Goal: Information Seeking & Learning: Learn about a topic

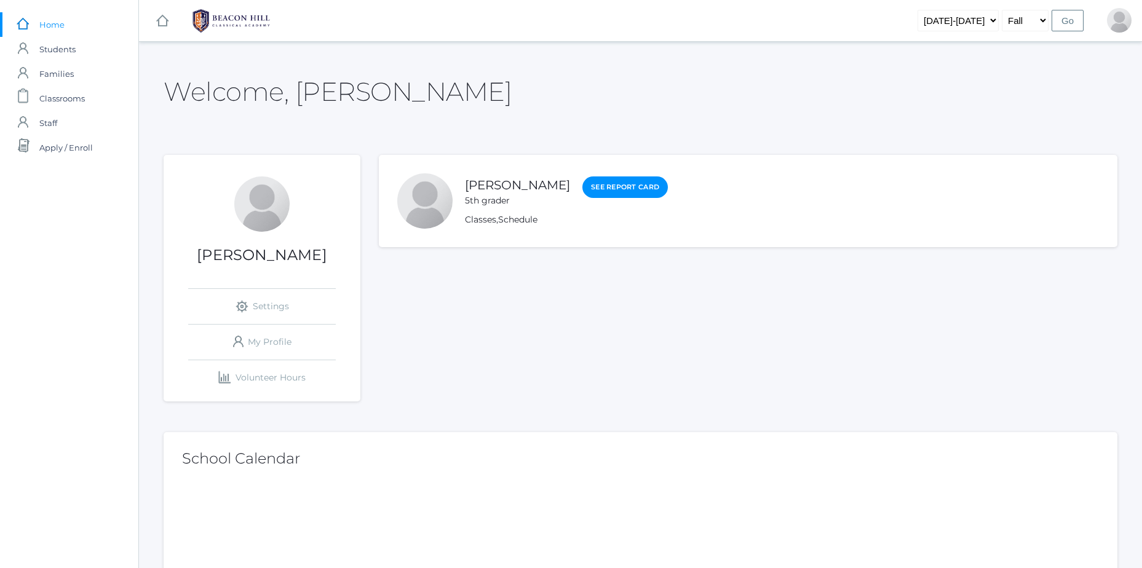
click at [123, 98] on link "icons/clipboard/plain Created with Sketch. Classrooms" at bounding box center [69, 98] width 138 height 25
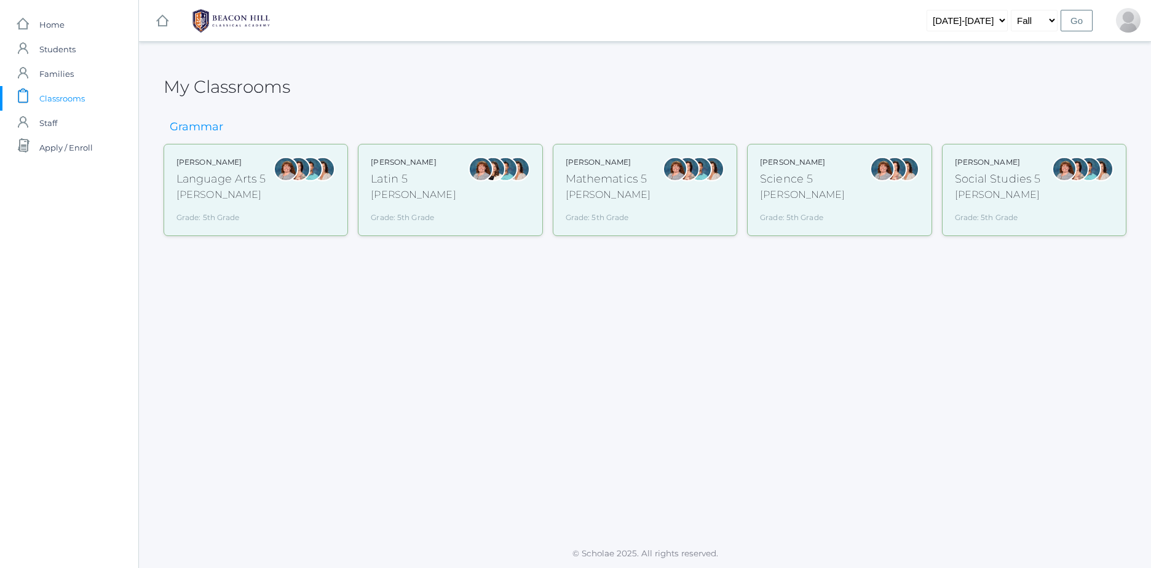
click at [210, 269] on div "My Classrooms Grammar [PERSON_NAME] Language Arts 5 [PERSON_NAME] Grade: 5th Gr…" at bounding box center [645, 290] width 1012 height 467
click at [206, 210] on div "Grade: 5th Grade" at bounding box center [222, 215] width 90 height 16
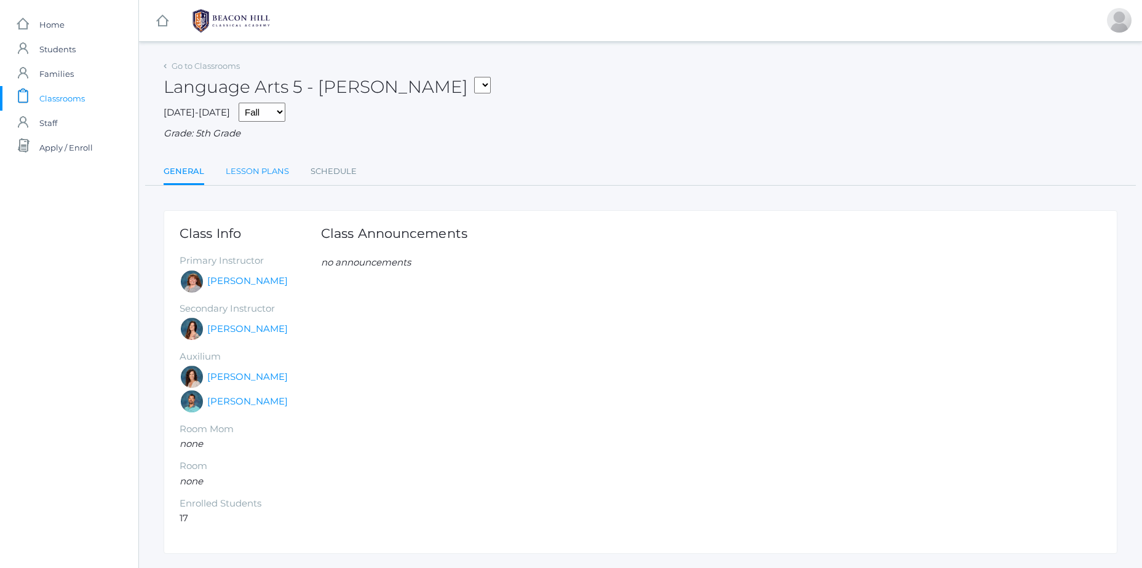
click at [280, 170] on link "Lesson Plans" at bounding box center [257, 171] width 63 height 25
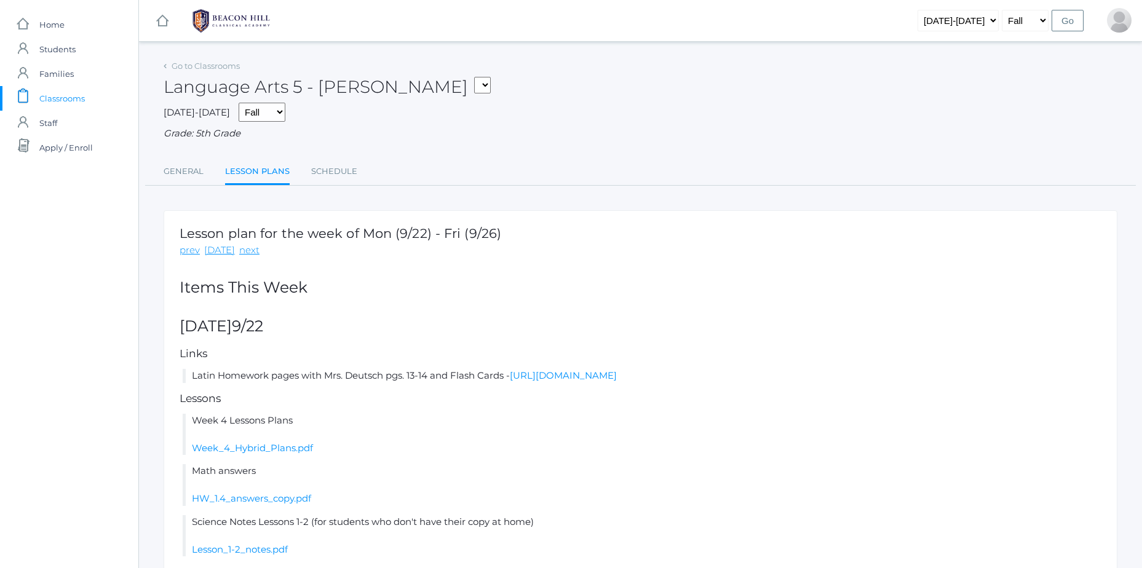
click at [20, 92] on rect at bounding box center [23, 95] width 15 height 15
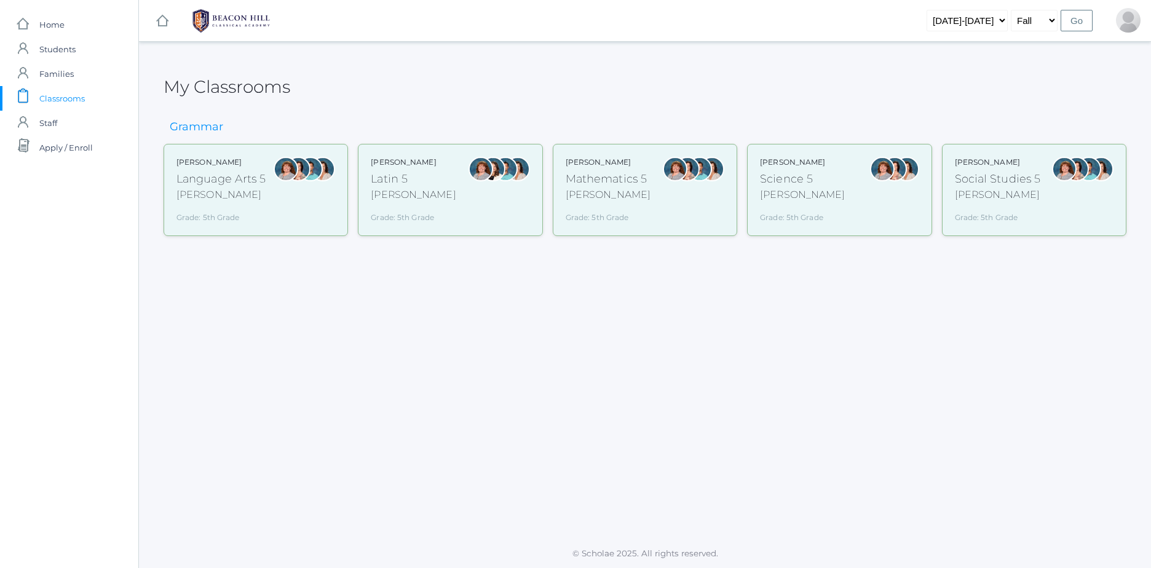
click at [601, 177] on div "Mathematics 5" at bounding box center [608, 179] width 85 height 17
click at [584, 176] on div "Mathematics 5" at bounding box center [608, 179] width 85 height 17
click at [587, 176] on div "Mathematics 5" at bounding box center [608, 179] width 85 height 17
click at [601, 175] on div "Mathematics 5" at bounding box center [608, 179] width 85 height 17
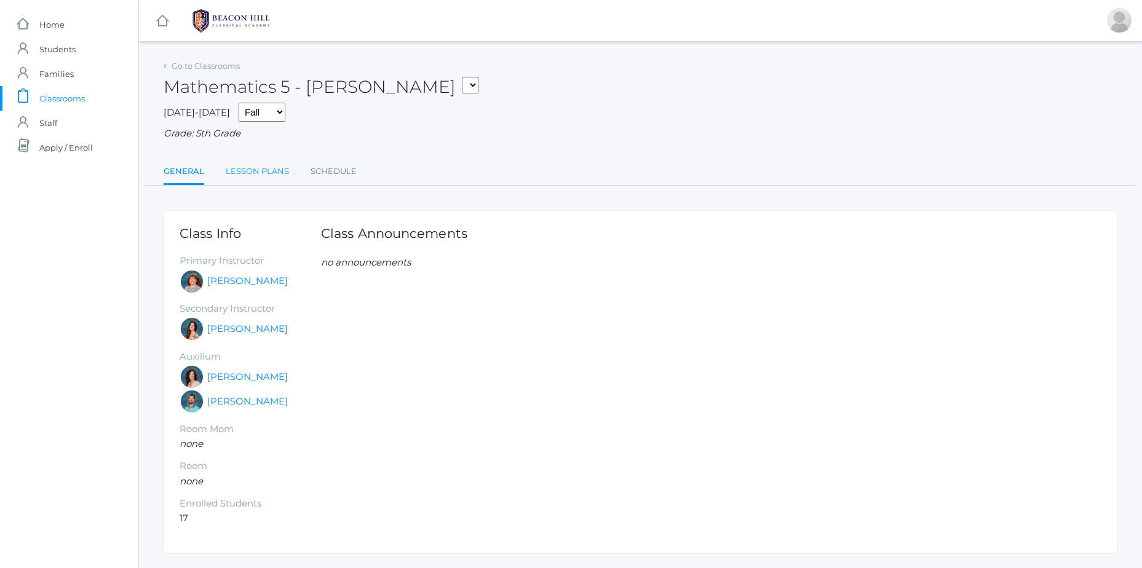
click at [240, 168] on link "Lesson Plans" at bounding box center [257, 171] width 63 height 25
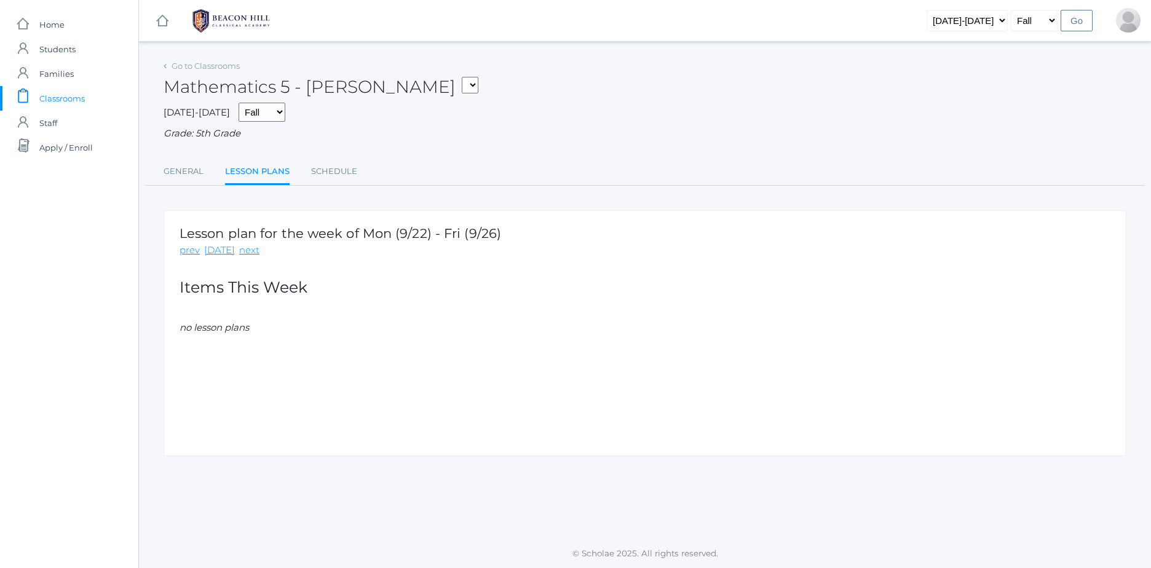
click at [295, 167] on ul "General Lesson Plans Schedule" at bounding box center [645, 172] width 963 height 26
click at [326, 159] on div "Go to Classrooms Mathematics 5 - [PERSON_NAME] Language Arts 5 - [PERSON_NAME] …" at bounding box center [645, 121] width 963 height 129
click at [328, 179] on link "Schedule" at bounding box center [334, 171] width 46 height 25
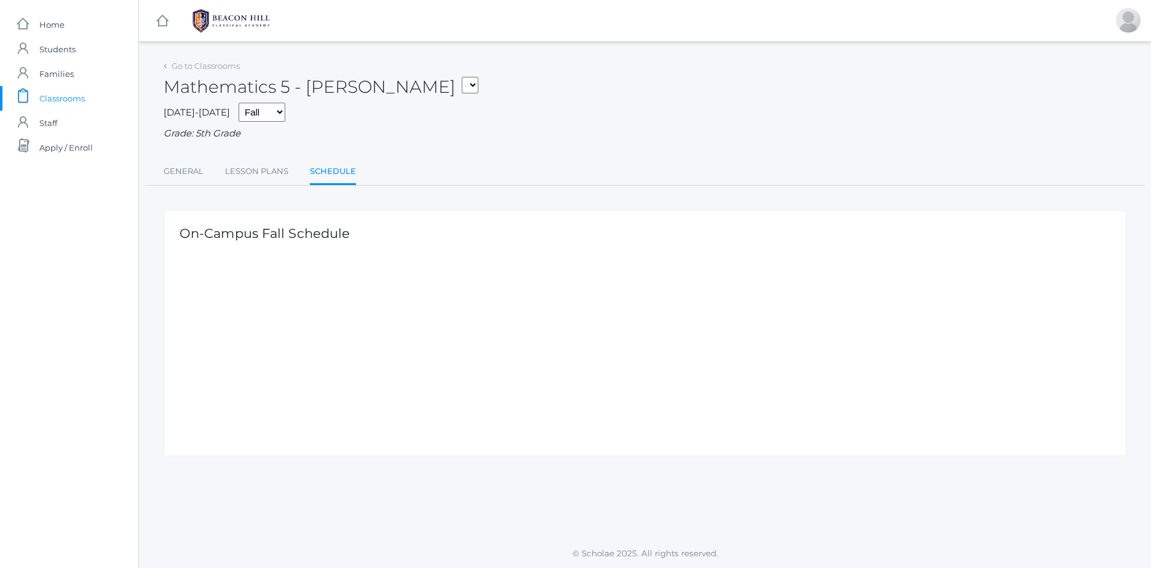
click at [55, 92] on span "Classrooms" at bounding box center [62, 98] width 46 height 25
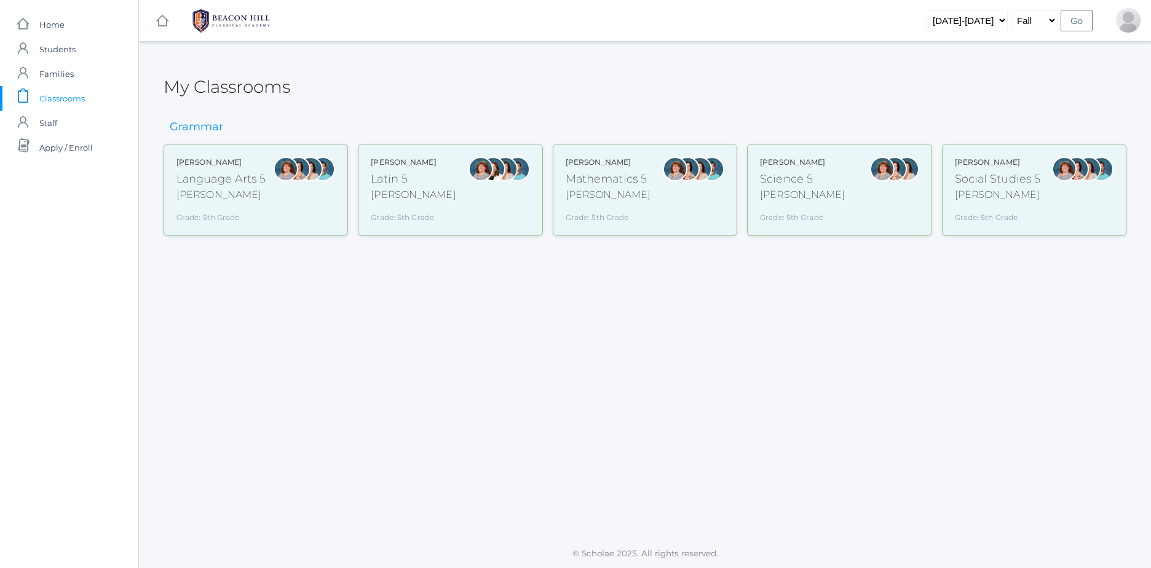
click at [311, 209] on div at bounding box center [310, 190] width 25 height 66
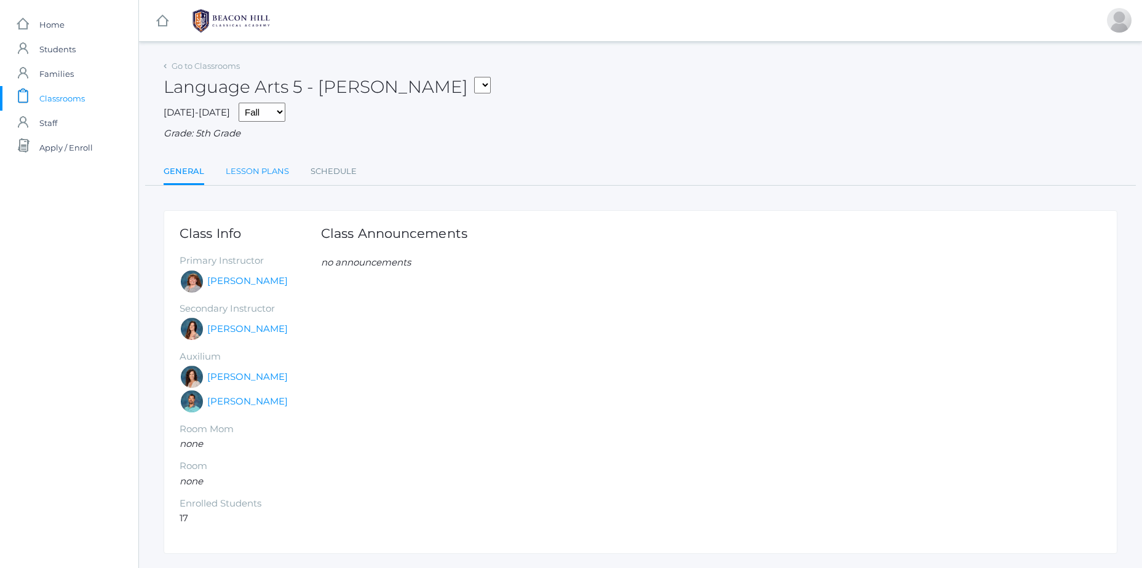
click at [247, 166] on link "Lesson Plans" at bounding box center [257, 171] width 63 height 25
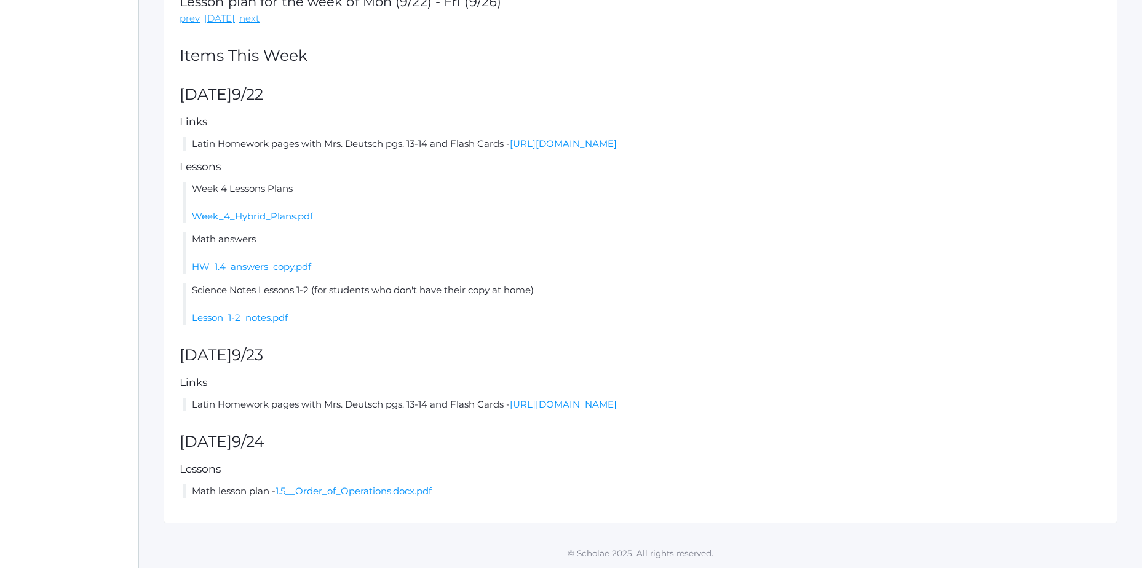
scroll to position [233, 0]
drag, startPoint x: 291, startPoint y: 412, endPoint x: 395, endPoint y: 402, distance: 104.4
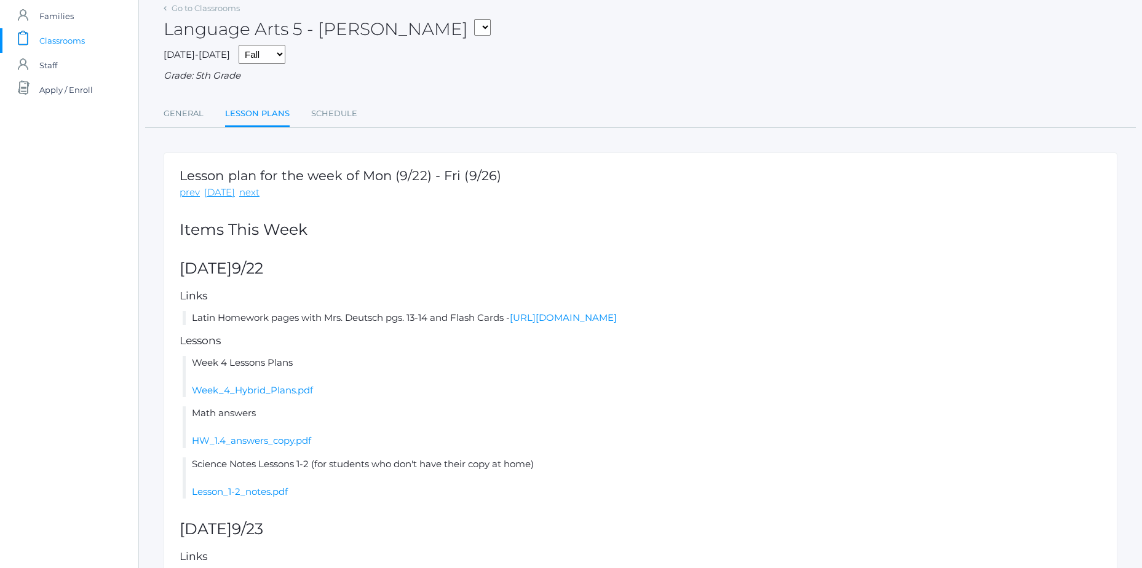
scroll to position [56, 0]
click at [299, 390] on link "Week_4_Hybrid_Plans.pdf" at bounding box center [252, 392] width 121 height 12
